Goal: Information Seeking & Learning: Understand process/instructions

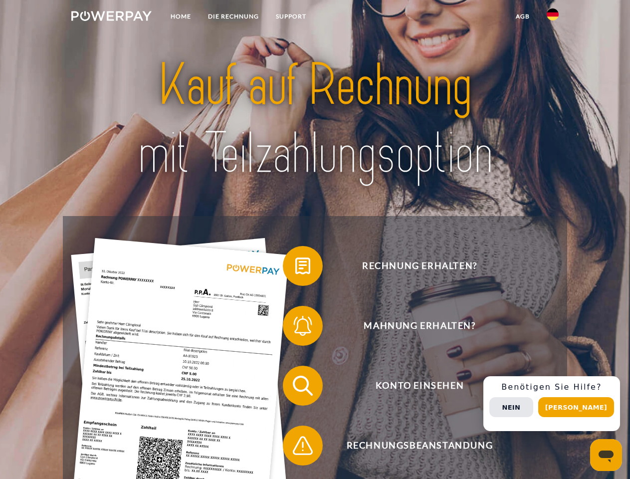
click at [111, 17] on img at bounding box center [111, 16] width 80 height 10
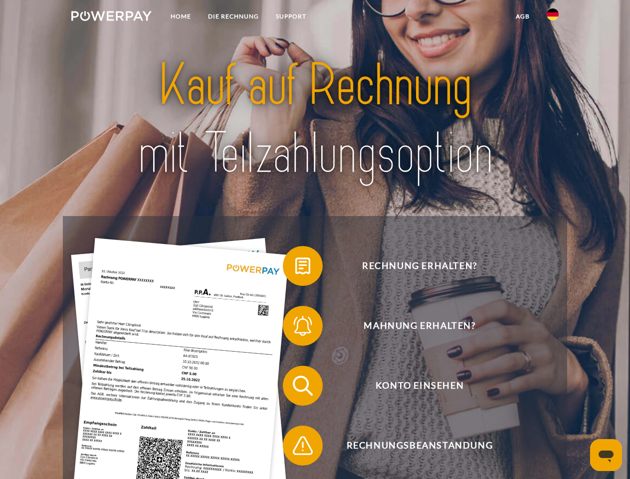
click at [553, 17] on img at bounding box center [553, 14] width 12 height 12
click at [523, 16] on link "agb" at bounding box center [523, 16] width 31 height 18
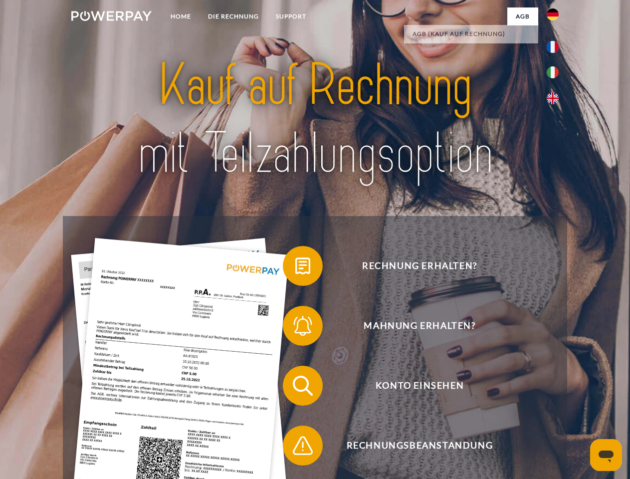
click at [295, 268] on span at bounding box center [288, 266] width 50 height 50
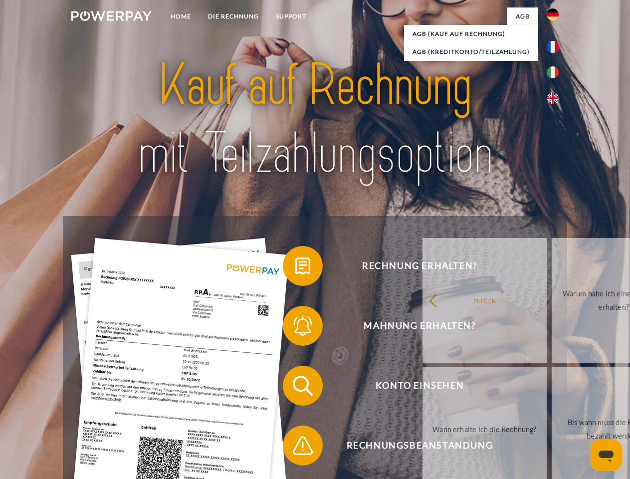
click at [295, 328] on div "Rechnung erhalten? Mahnung erhalten? Konto einsehen" at bounding box center [315, 415] width 504 height 399
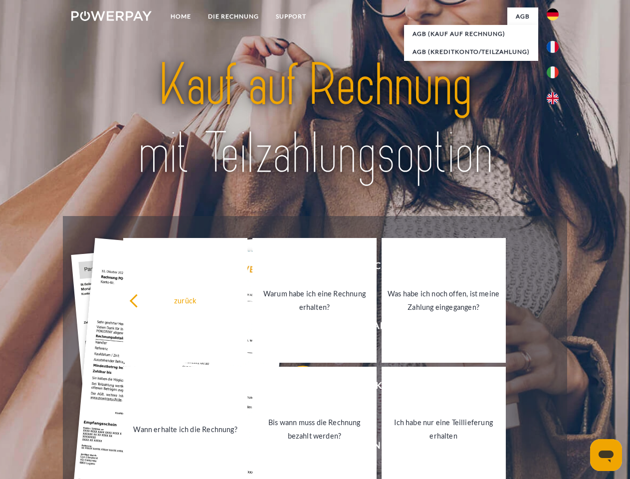
click at [295, 388] on link "Bis wann muss die Rechnung bezahlt werden?" at bounding box center [315, 429] width 124 height 125
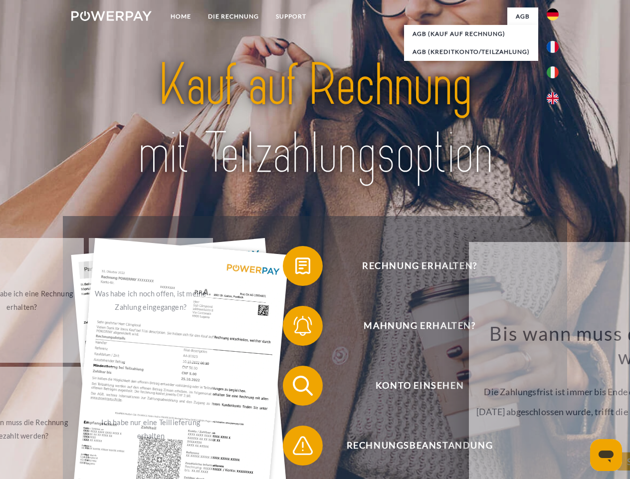
click at [295, 448] on span at bounding box center [288, 446] width 50 height 50
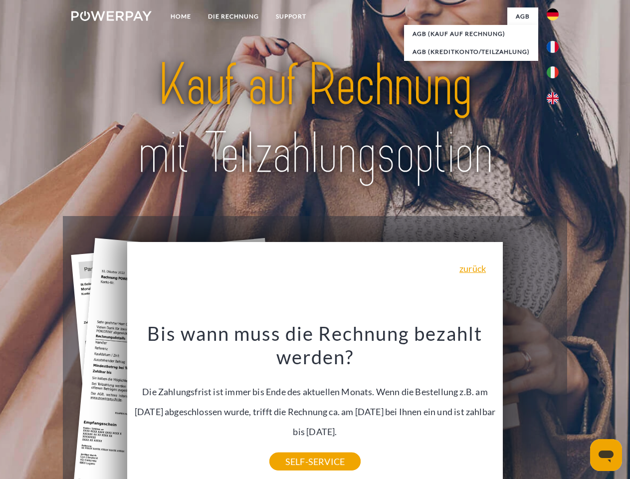
click at [555, 404] on div "Rechnung erhalten? Mahnung erhalten? Konto einsehen" at bounding box center [315, 415] width 504 height 399
click at [531, 406] on span "Konto einsehen" at bounding box center [419, 386] width 245 height 40
click at [580, 407] on header "Home DIE RECHNUNG SUPPORT" at bounding box center [315, 344] width 630 height 689
